Goal: Information Seeking & Learning: Check status

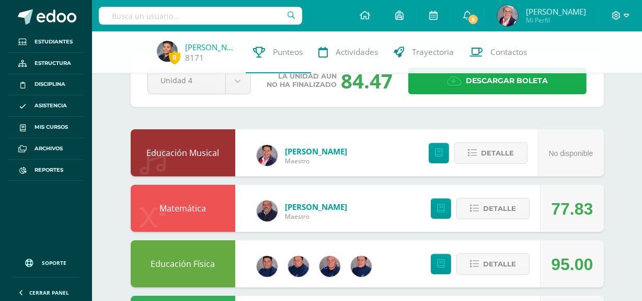
scroll to position [34, 0]
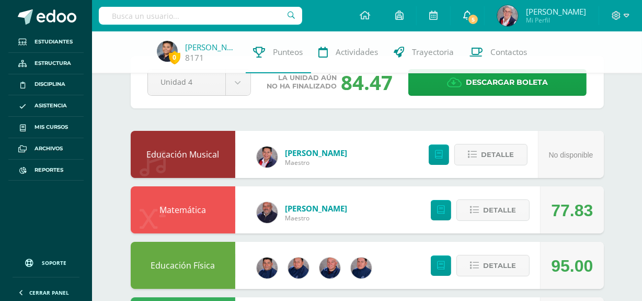
click at [470, 21] on span "5" at bounding box center [474, 20] width 12 height 12
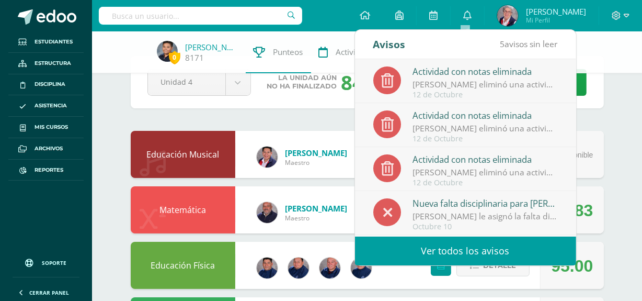
click at [452, 252] on link "Ver todos los avisos" at bounding box center [465, 250] width 221 height 29
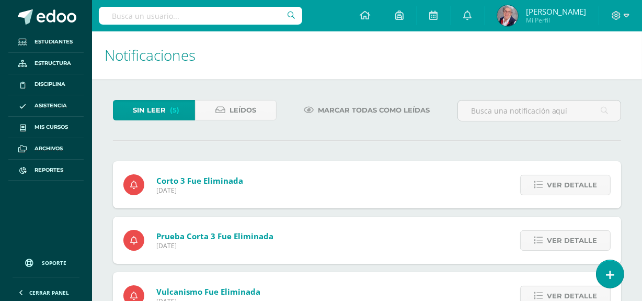
click at [421, 108] on span "Marcar todas como leídas" at bounding box center [374, 109] width 112 height 19
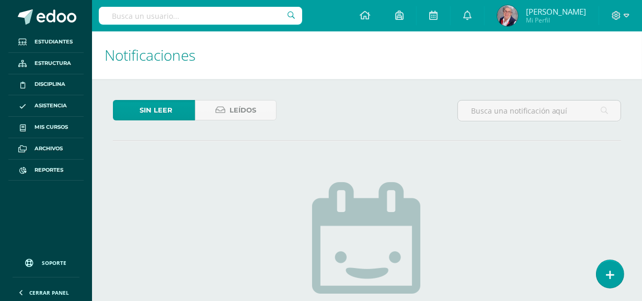
click at [272, 14] on input "text" at bounding box center [200, 16] width 203 height 18
type input "v"
type input "santiago villatoro"
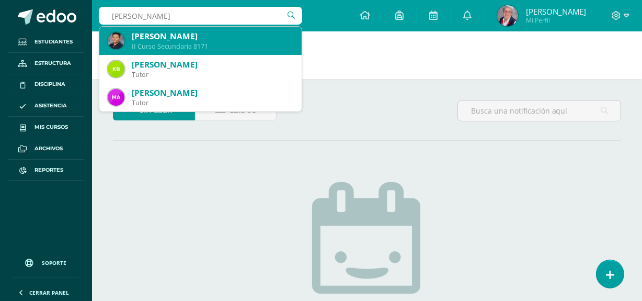
click at [250, 39] on div "[PERSON_NAME]" at bounding box center [213, 36] width 162 height 11
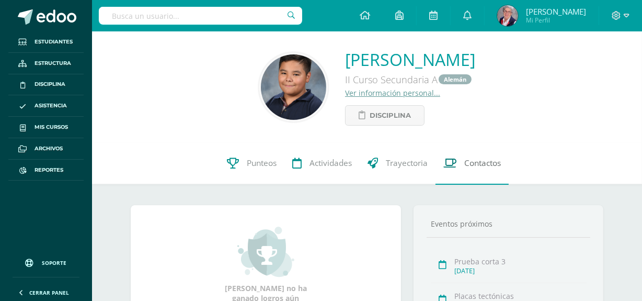
click at [492, 161] on span "Contactos" at bounding box center [483, 163] width 37 height 11
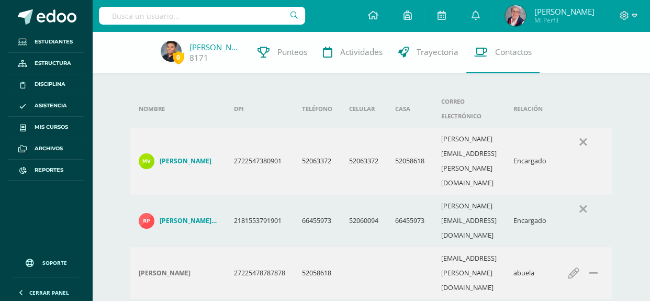
click at [183, 157] on h4 "Mario René Villatoro García" at bounding box center [186, 161] width 52 height 8
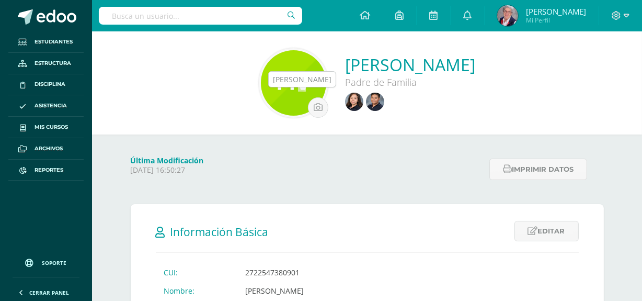
click at [345, 107] on img at bounding box center [354, 102] width 18 height 18
click at [366, 104] on img at bounding box center [375, 102] width 18 height 18
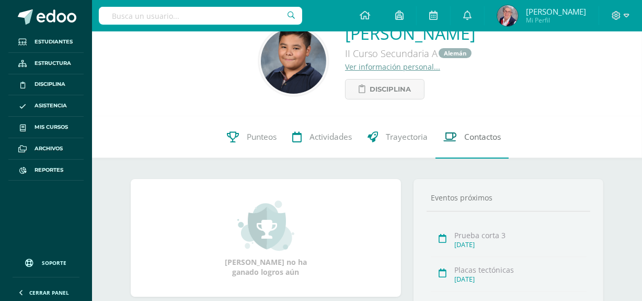
scroll to position [47, 0]
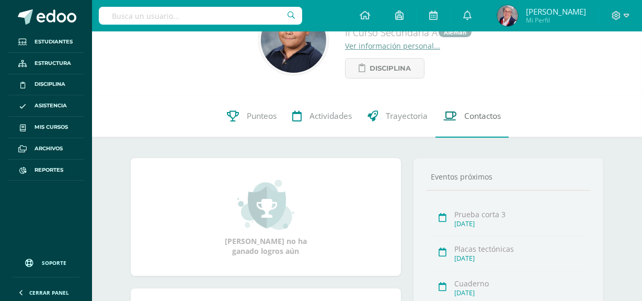
click at [478, 116] on span "Contactos" at bounding box center [483, 116] width 37 height 11
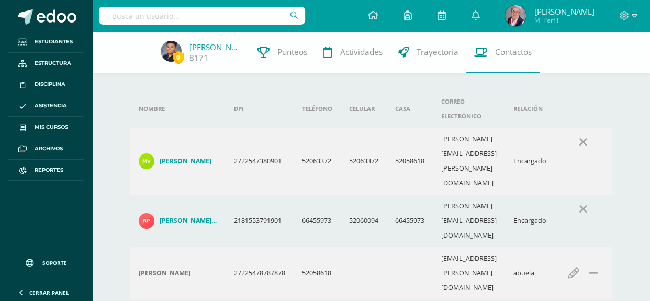
click at [195, 217] on h4 "[PERSON_NAME] [PERSON_NAME]" at bounding box center [189, 221] width 58 height 8
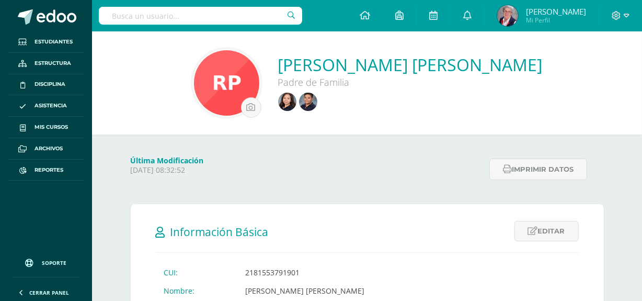
click at [213, 19] on input "text" at bounding box center [200, 16] width 203 height 18
type input "mateo mena"
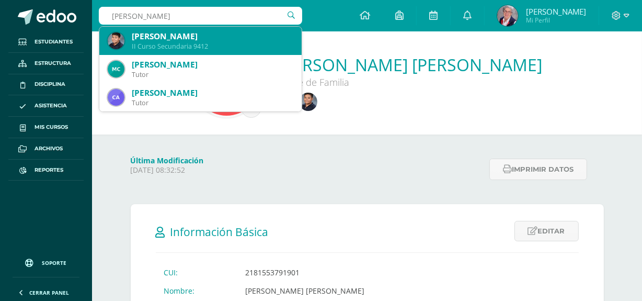
click at [212, 44] on div "II Curso Secundaria 9412" at bounding box center [213, 46] width 162 height 9
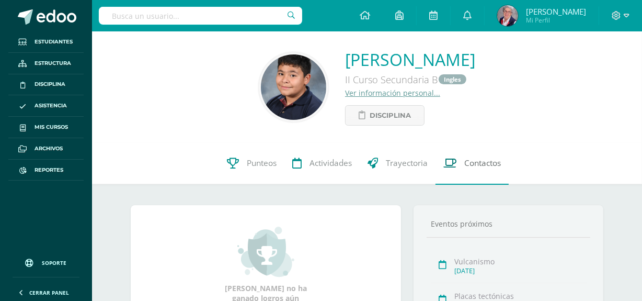
click at [481, 165] on span "Contactos" at bounding box center [483, 163] width 37 height 11
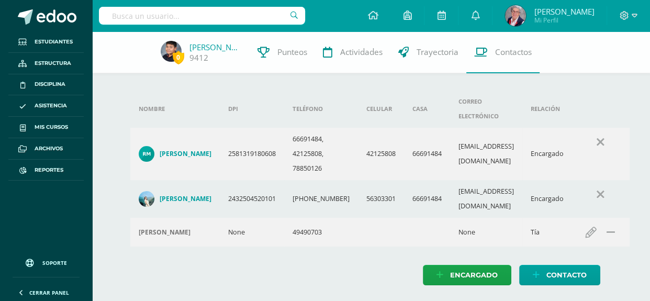
click at [186, 150] on h4 "[PERSON_NAME]" at bounding box center [186, 154] width 52 height 8
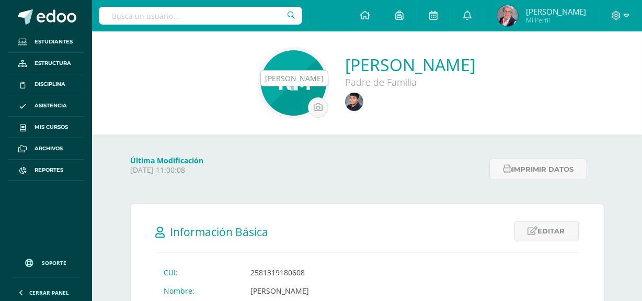
click at [345, 105] on img at bounding box center [354, 102] width 18 height 18
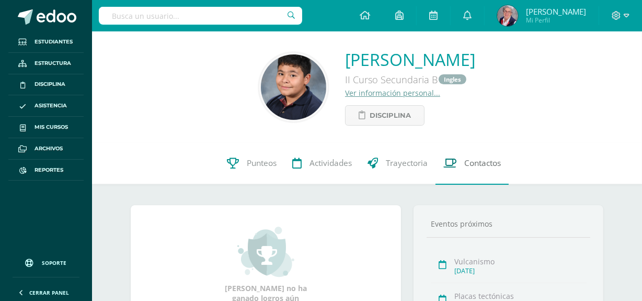
click at [491, 162] on span "Contactos" at bounding box center [483, 163] width 37 height 11
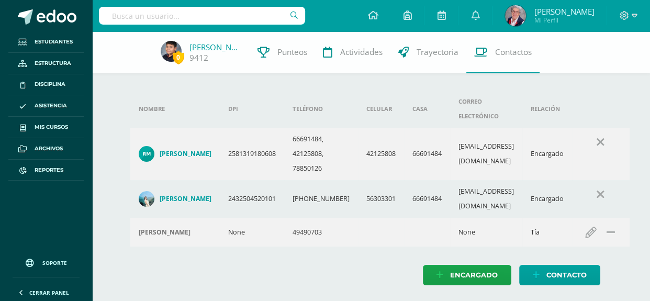
click at [196, 195] on h4 "Jacqueline Zepeda" at bounding box center [186, 199] width 52 height 8
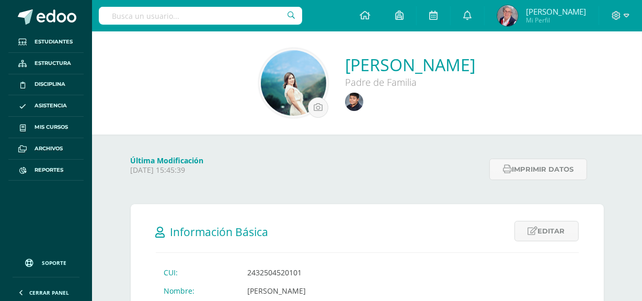
click at [218, 19] on input "text" at bounding box center [200, 16] width 203 height 18
type input "r"
type input "Urbina"
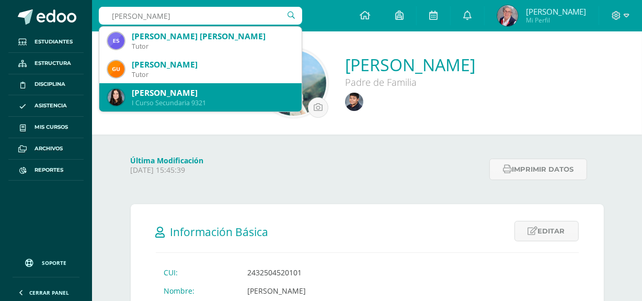
click at [204, 103] on div "I Curso Secundaria 9321" at bounding box center [213, 102] width 162 height 9
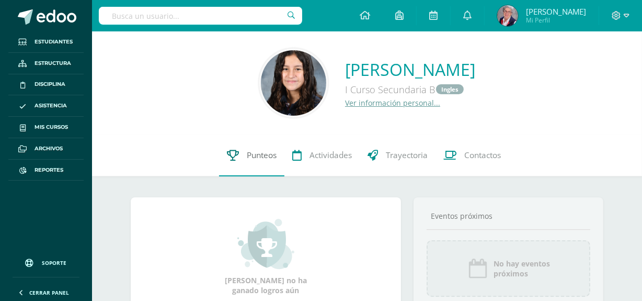
click at [263, 155] on span "Punteos" at bounding box center [262, 155] width 30 height 11
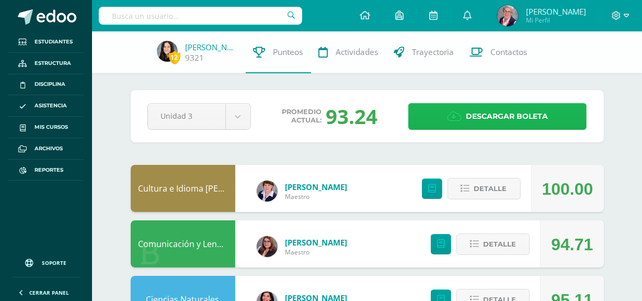
click at [528, 116] on span "Descargar boleta" at bounding box center [507, 117] width 82 height 26
